Goal: Task Accomplishment & Management: Use online tool/utility

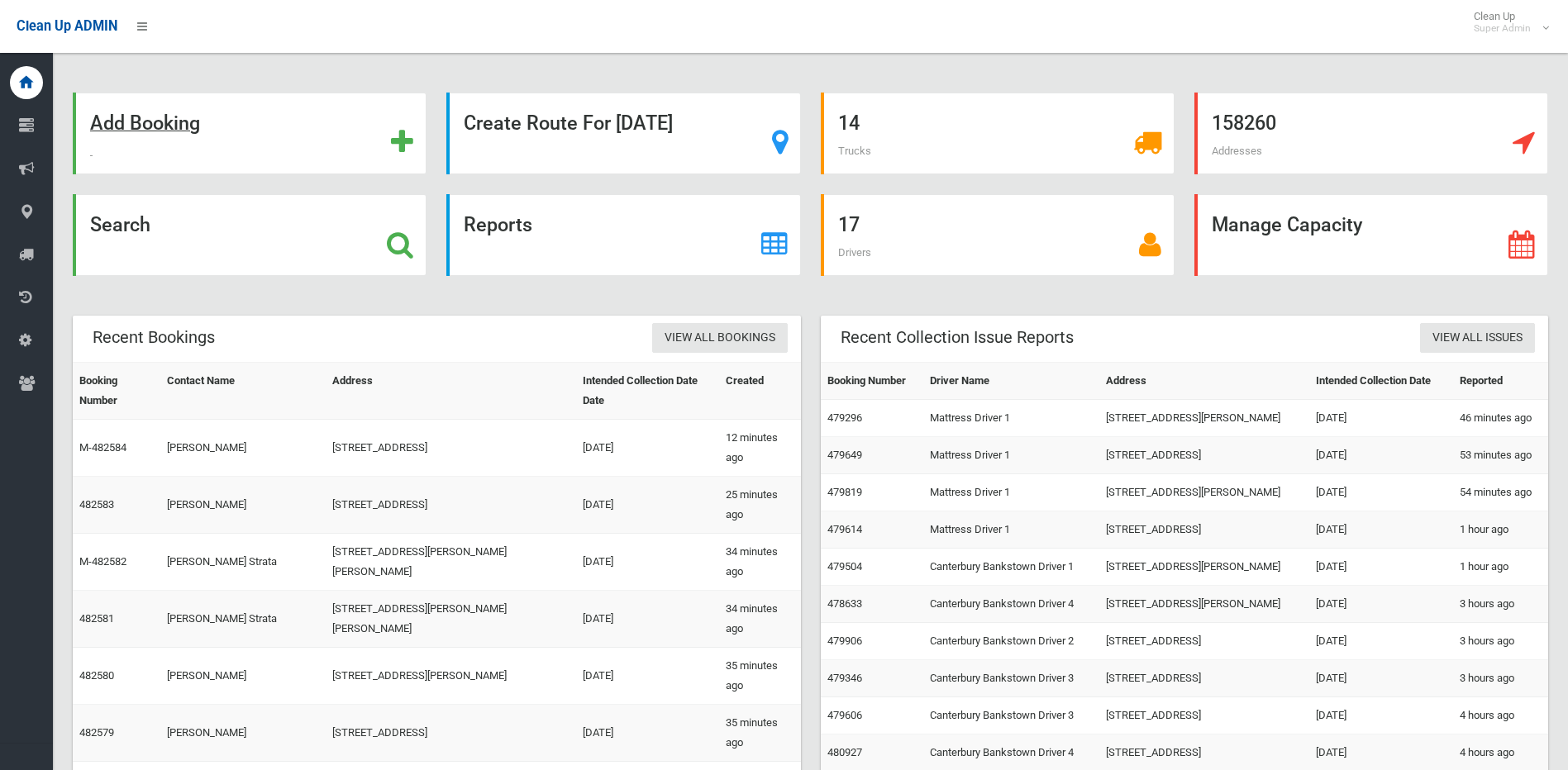
click at [402, 138] on icon at bounding box center [401, 142] width 23 height 28
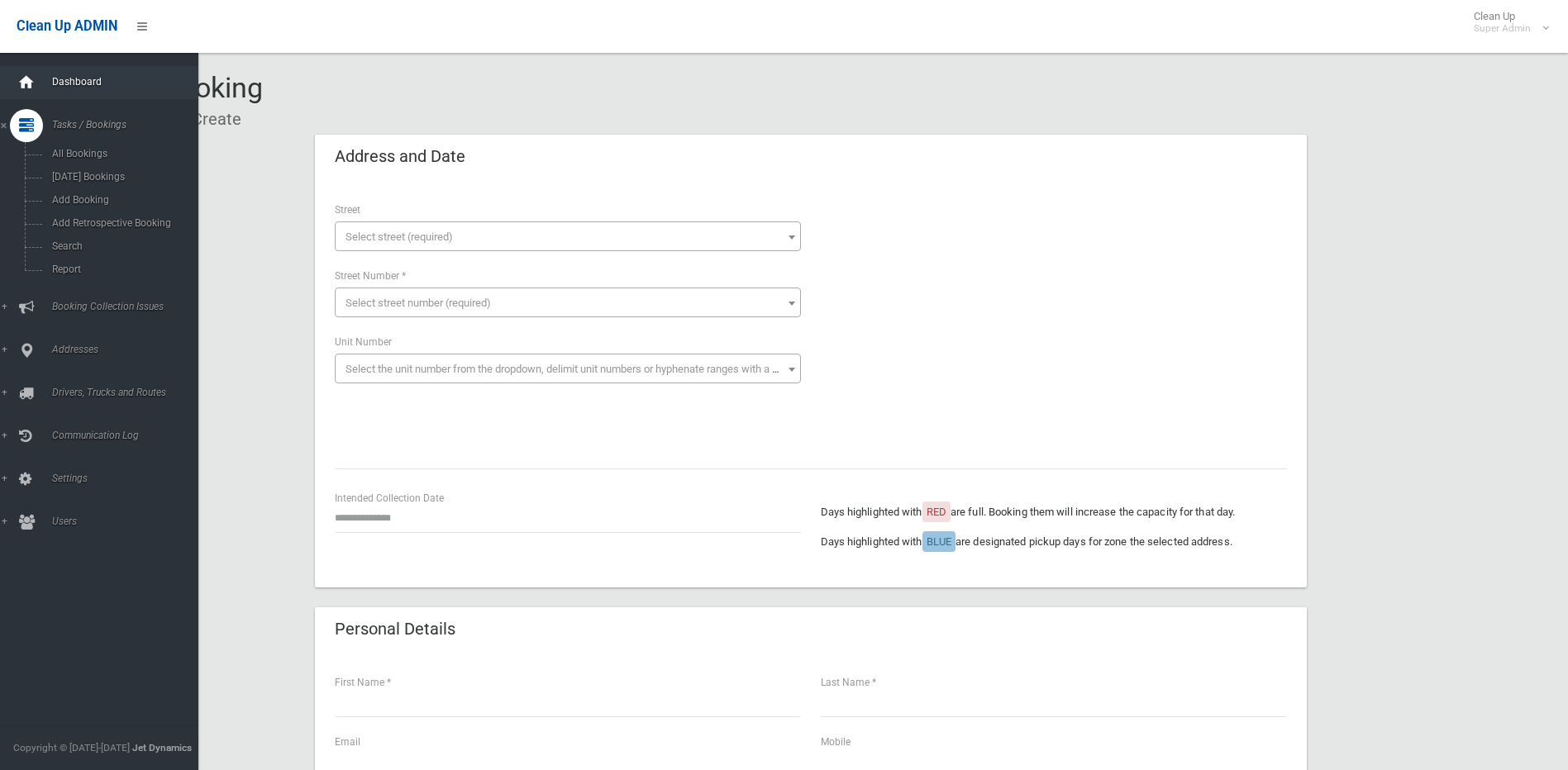
click at [25, 85] on icon at bounding box center [27, 83] width 18 height 34
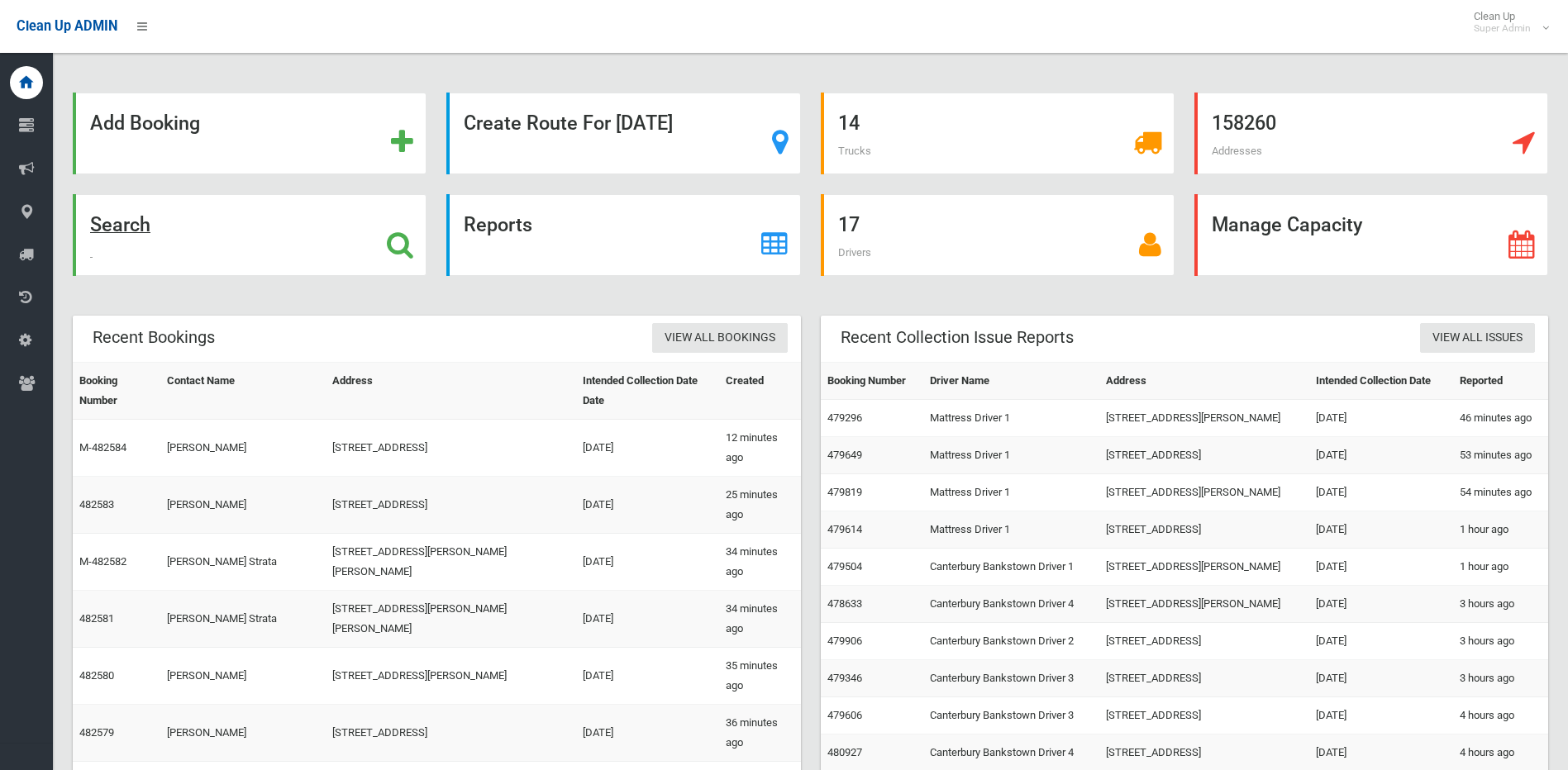
click at [391, 243] on icon at bounding box center [399, 245] width 27 height 28
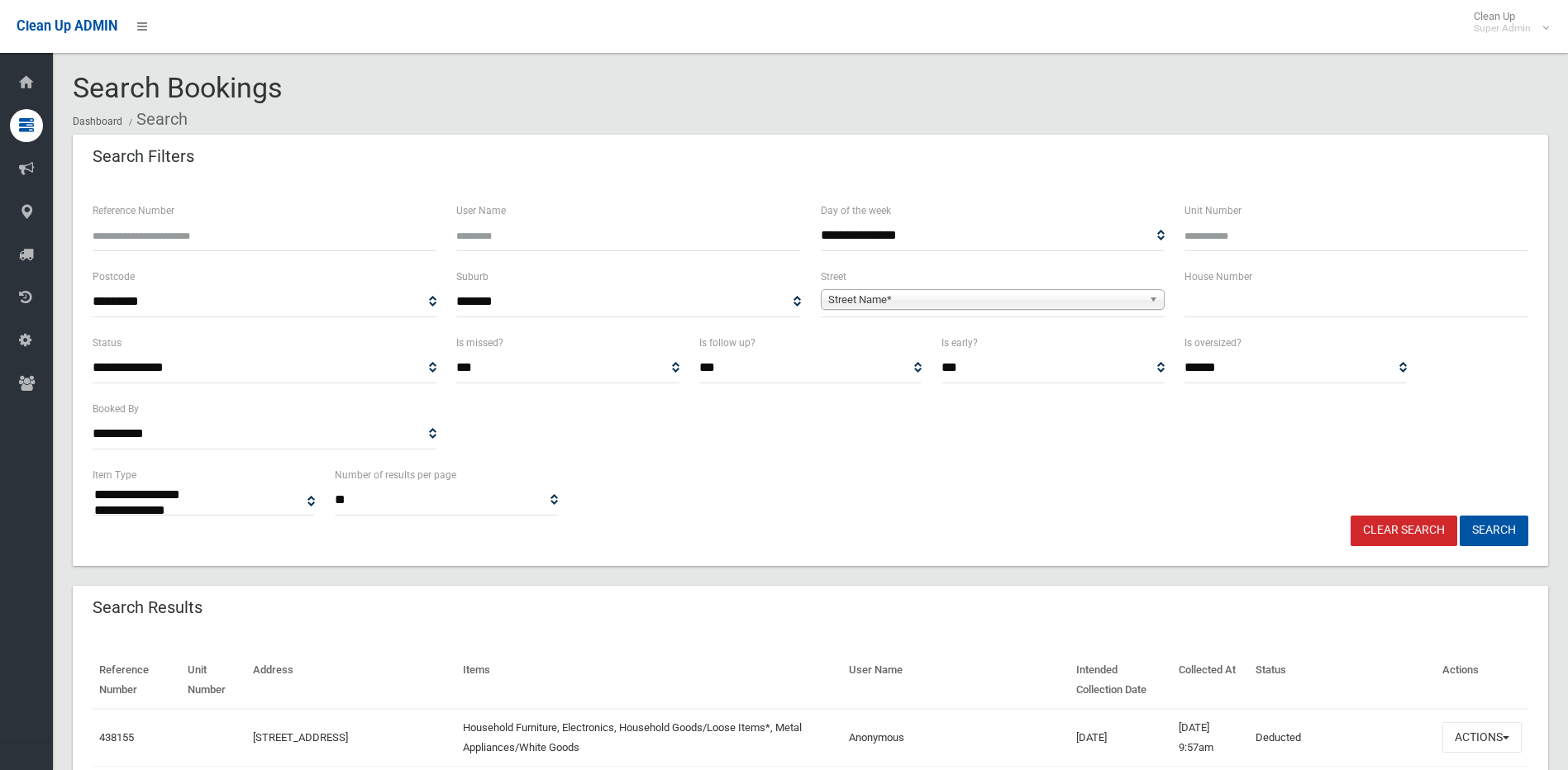
select select
click at [1216, 302] on input "text" at bounding box center [1356, 302] width 344 height 31
click at [1238, 307] on input "text" at bounding box center [1356, 302] width 344 height 31
type input "**"
drag, startPoint x: 1132, startPoint y: 297, endPoint x: 1125, endPoint y: 307, distance: 12.2
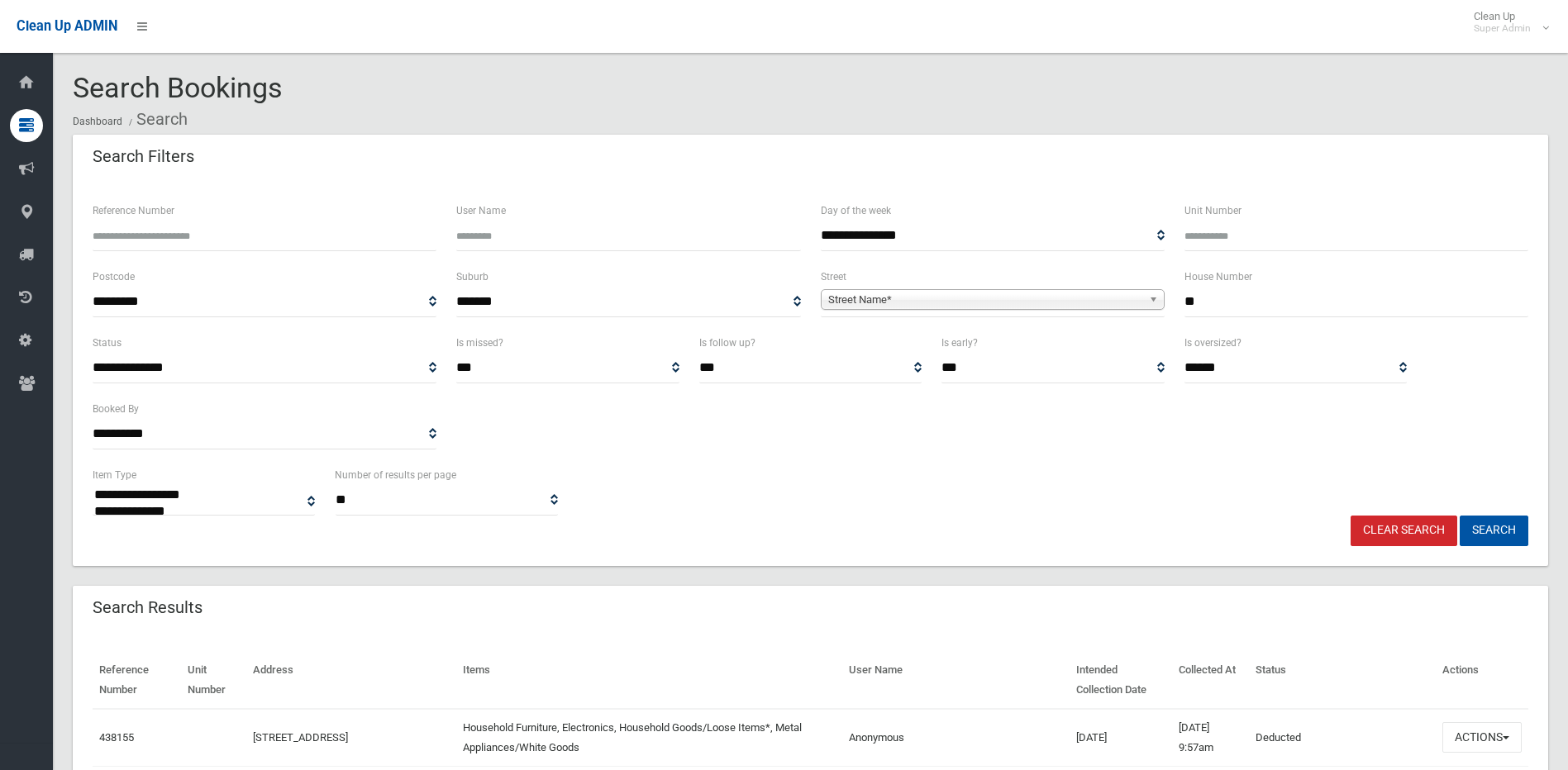
click at [1132, 298] on span "Street Name*" at bounding box center [985, 300] width 314 height 20
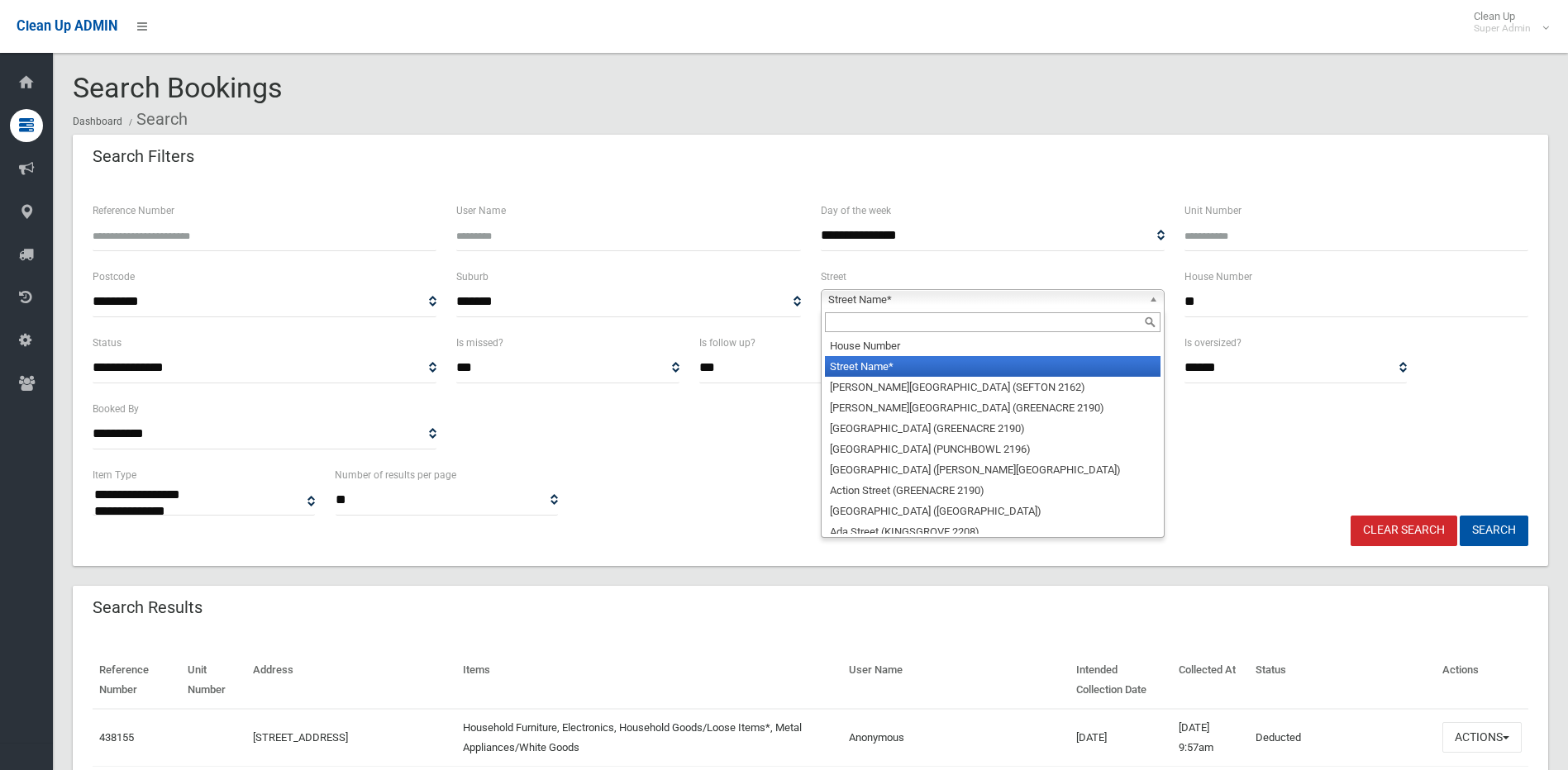
click at [1092, 324] on input "text" at bounding box center [992, 322] width 335 height 20
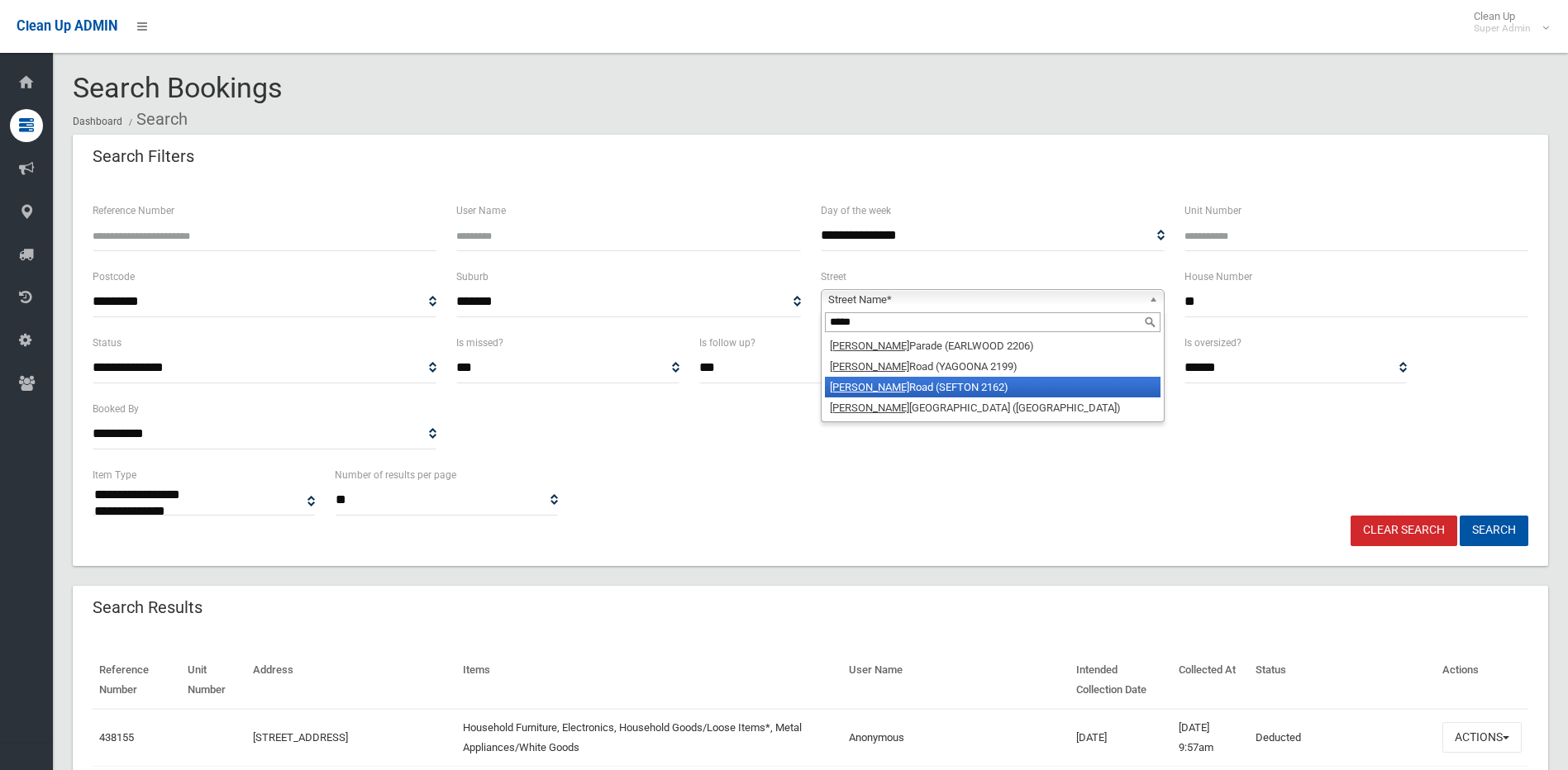
type input "*****"
click at [959, 390] on li "Woods Road (SEFTON 2162)" at bounding box center [992, 386] width 335 height 21
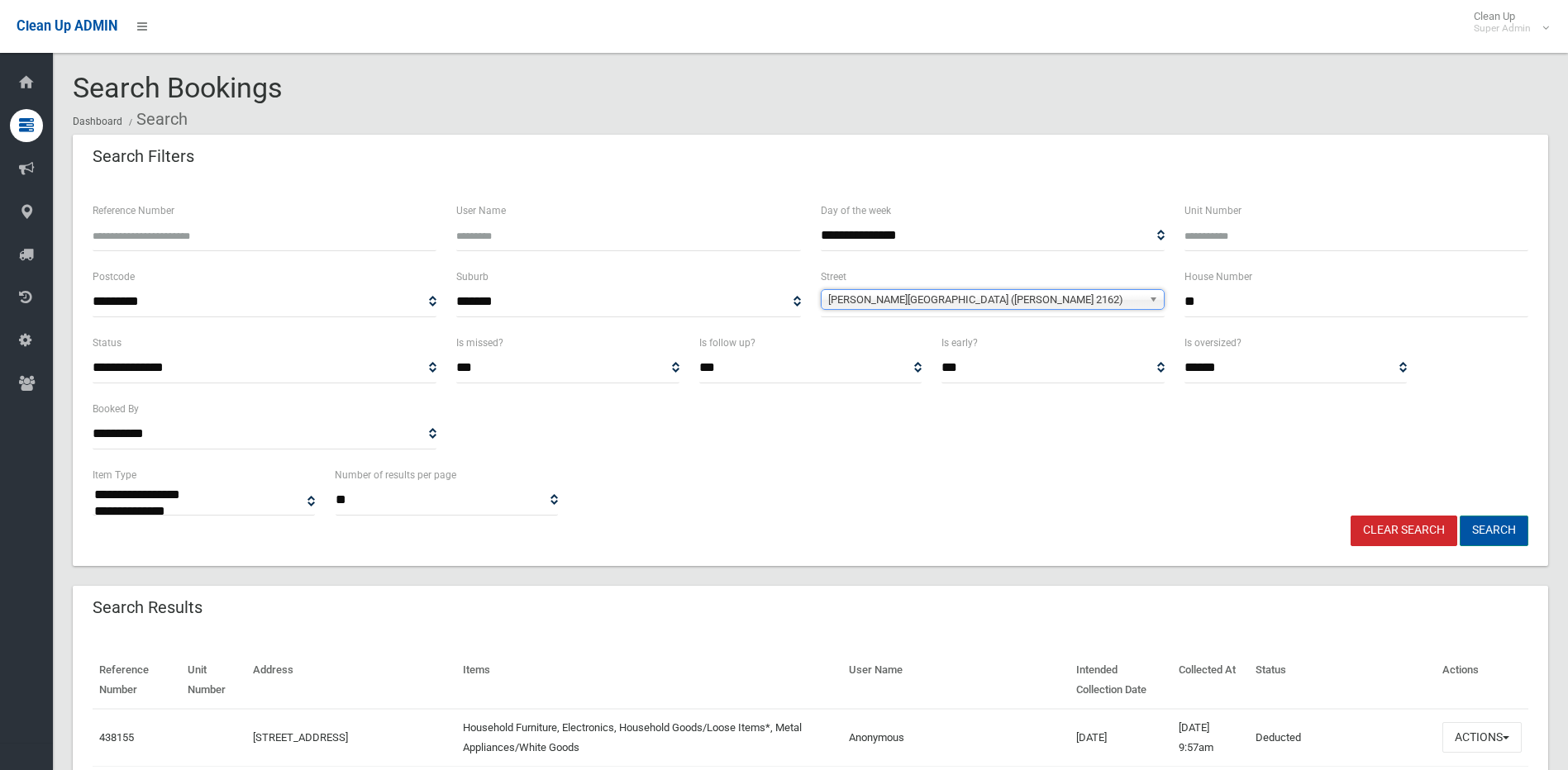
click at [1510, 524] on button "Search" at bounding box center [1494, 530] width 69 height 31
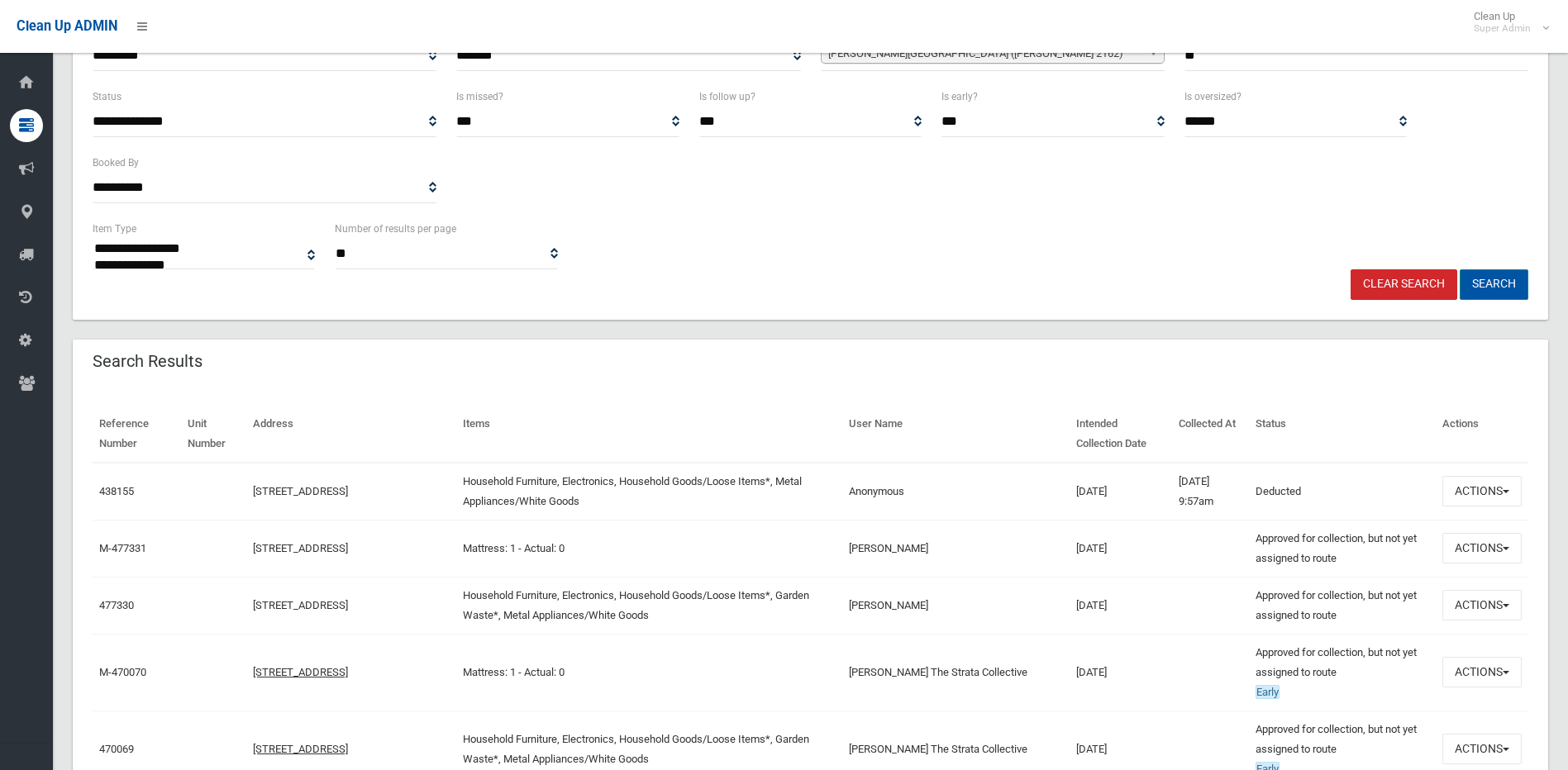
scroll to position [413, 0]
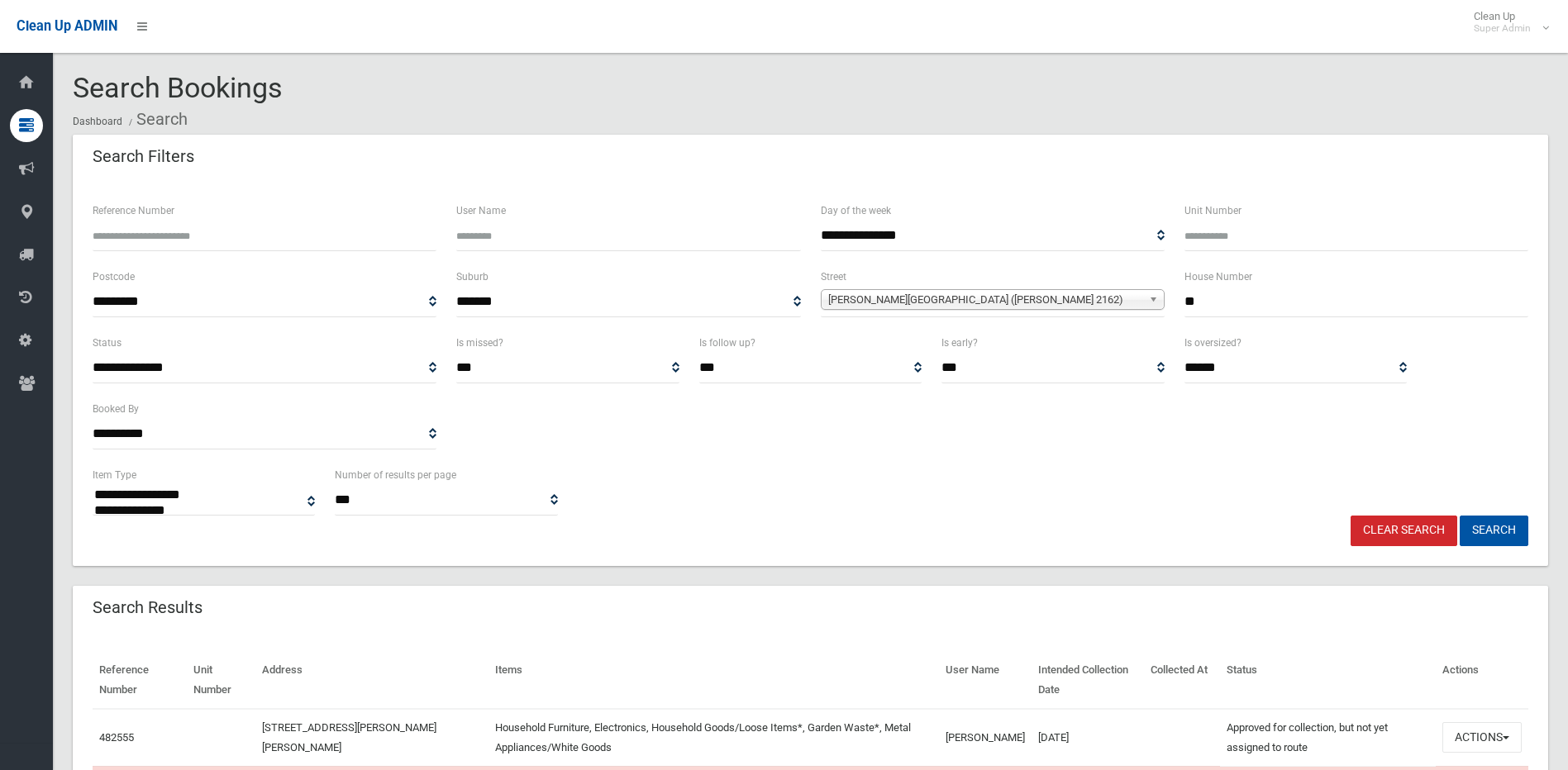
select select
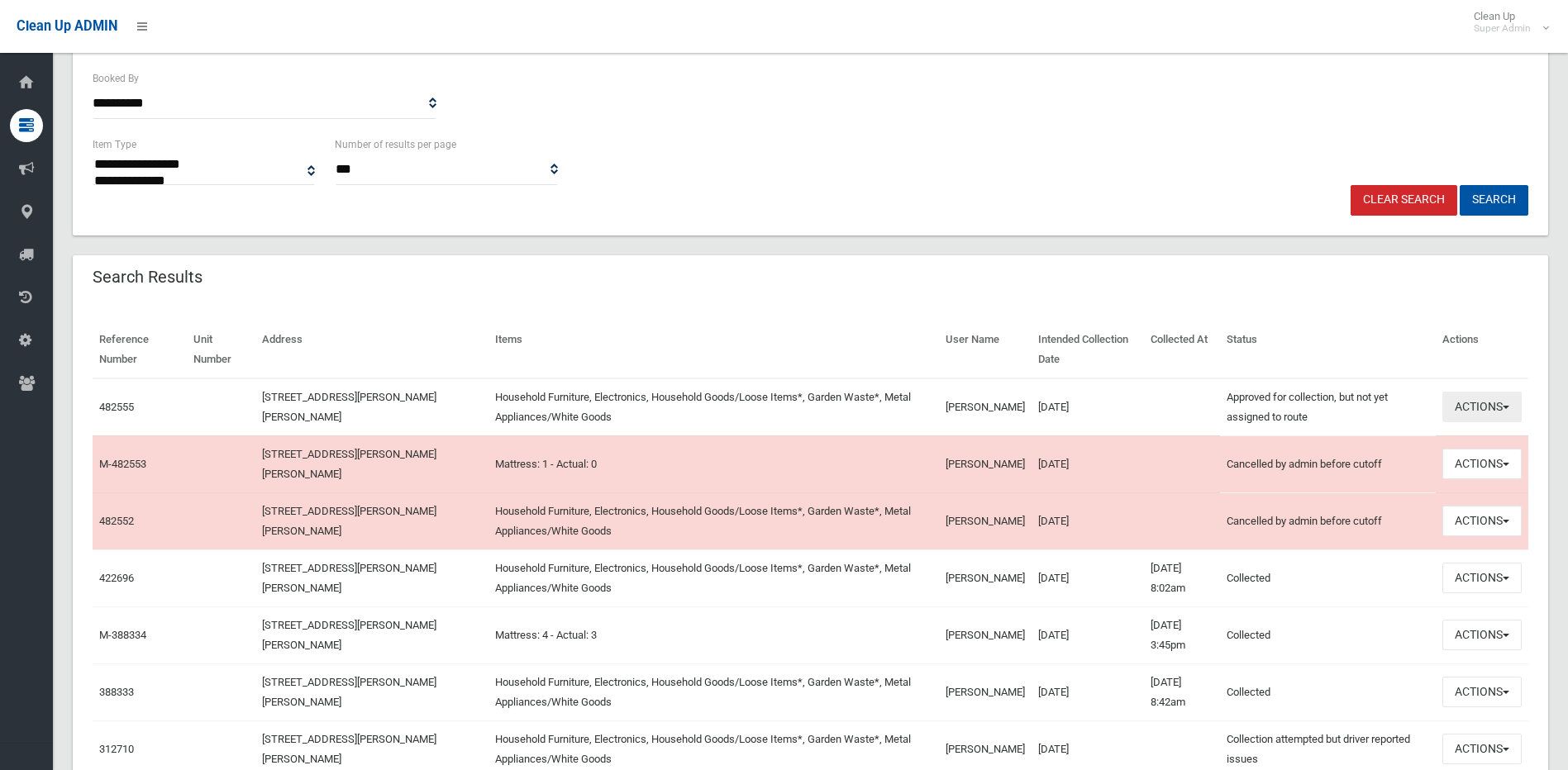
click at [1448, 407] on button "Actions" at bounding box center [1482, 406] width 79 height 31
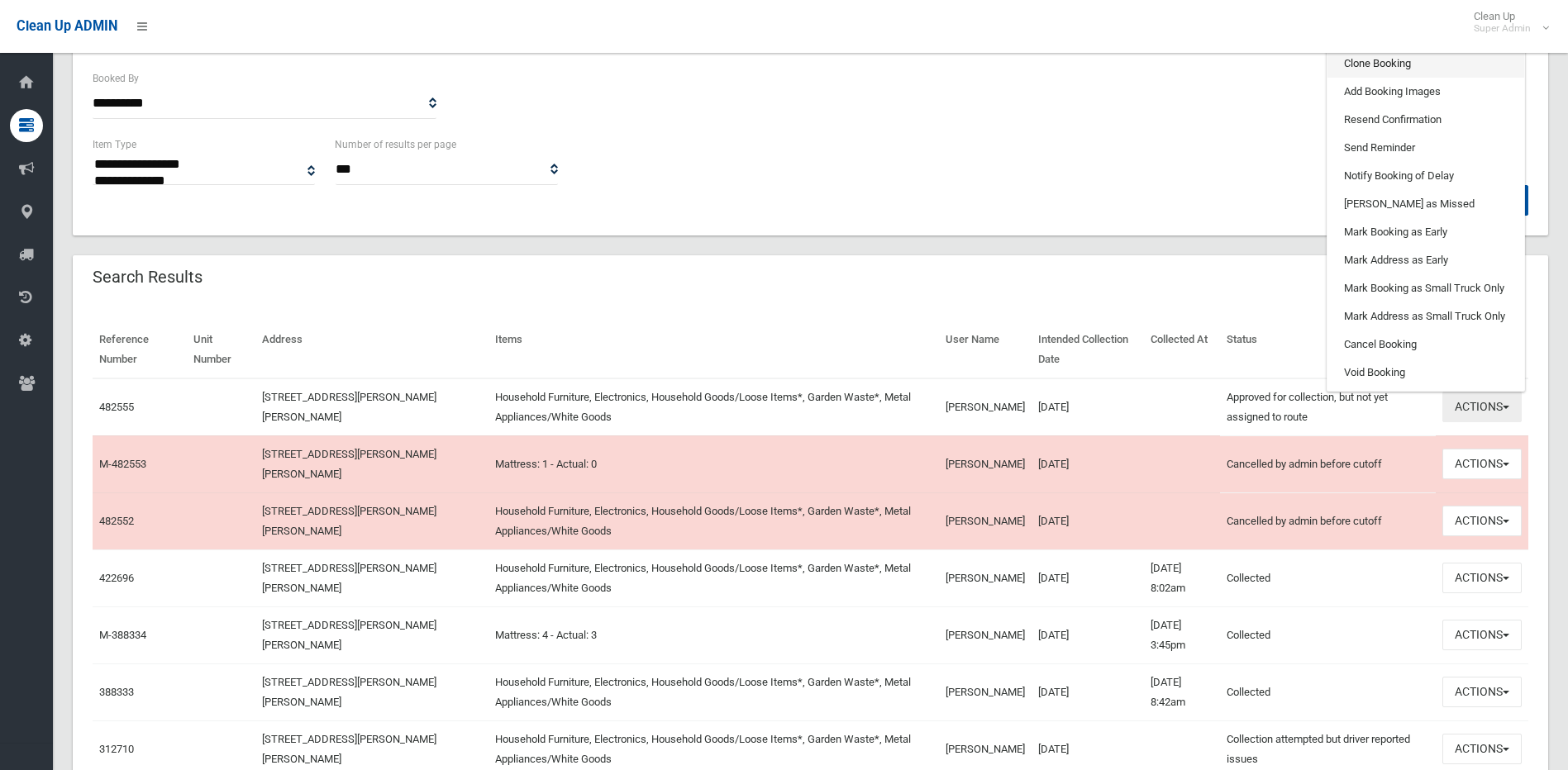
scroll to position [83, 0]
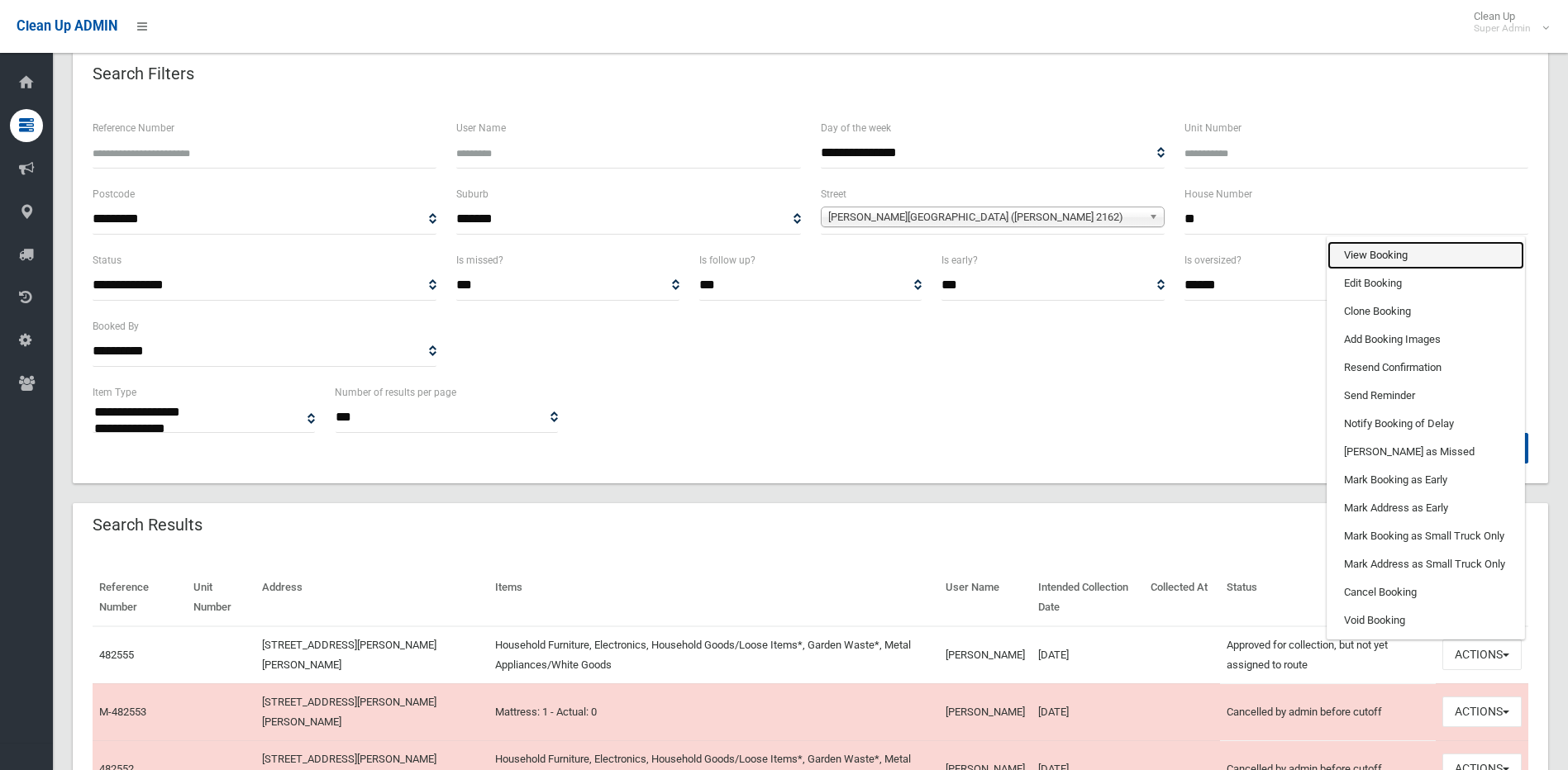
click at [1409, 261] on link "View Booking" at bounding box center [1425, 255] width 196 height 28
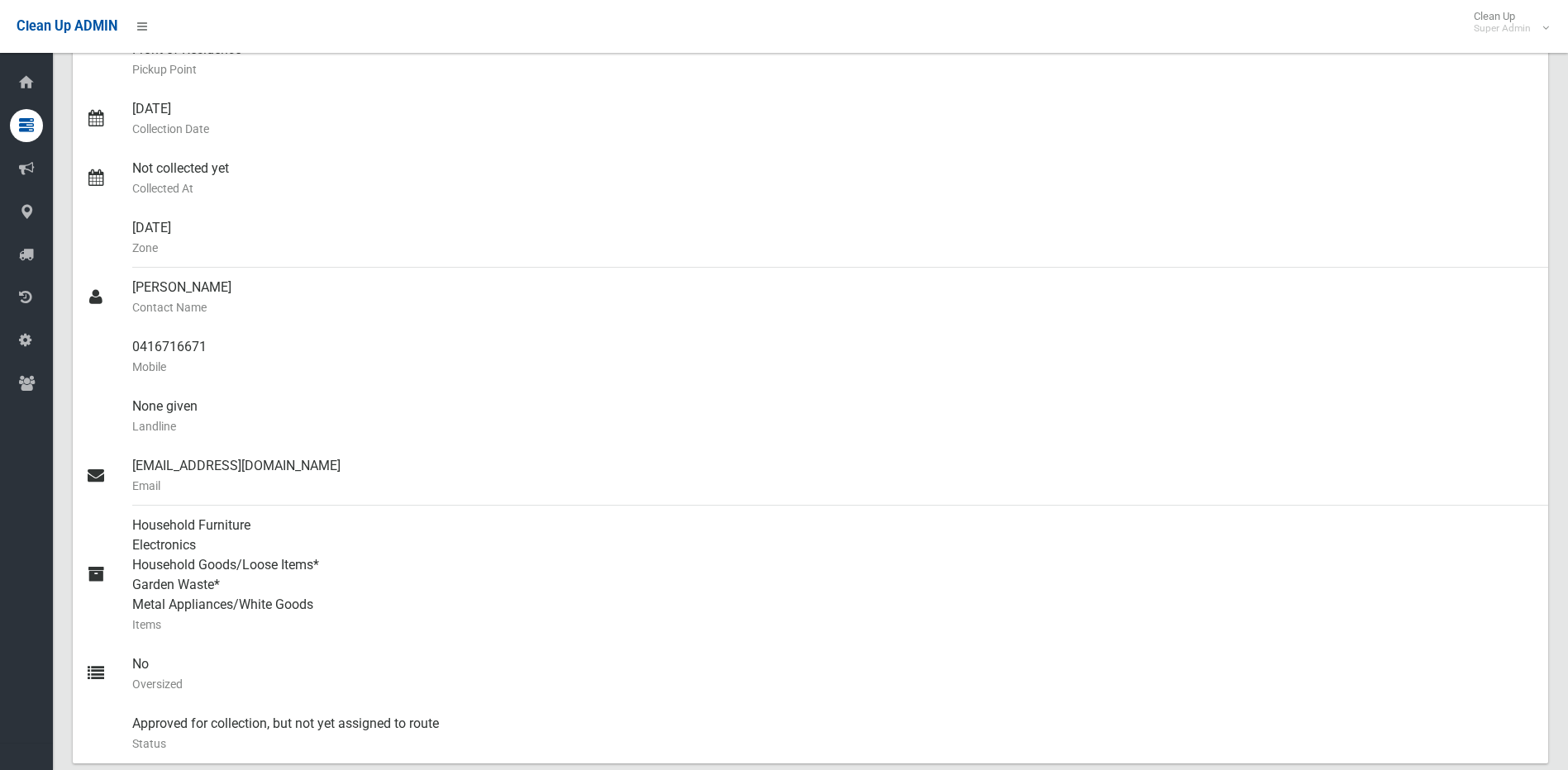
scroll to position [252, 0]
